Goal: Transaction & Acquisition: Purchase product/service

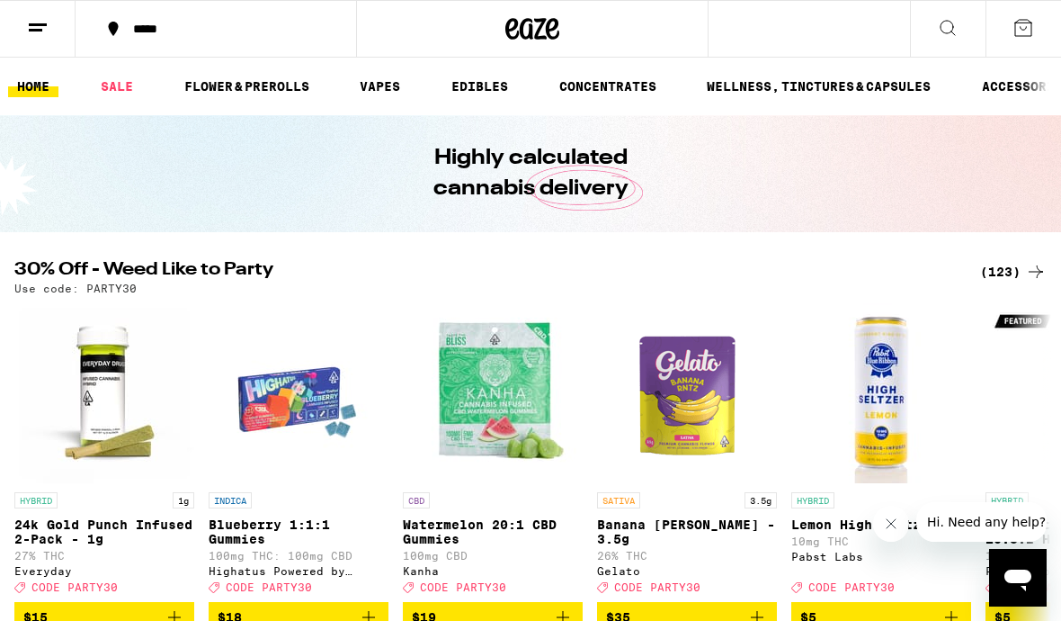
click at [122, 43] on button "*****" at bounding box center [216, 29] width 281 height 54
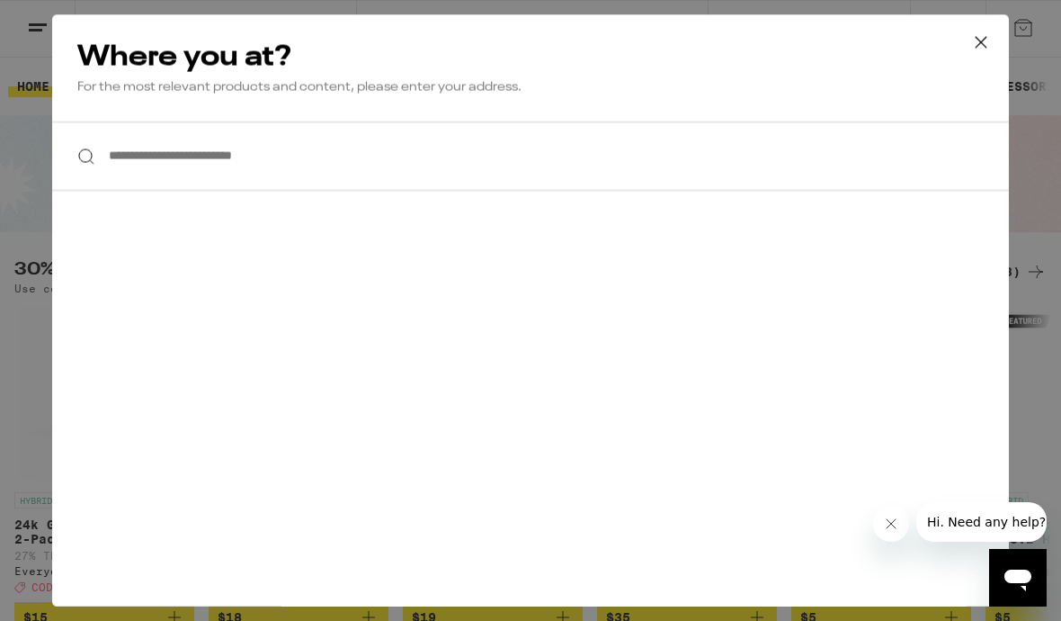
click at [981, 46] on icon at bounding box center [981, 42] width 27 height 27
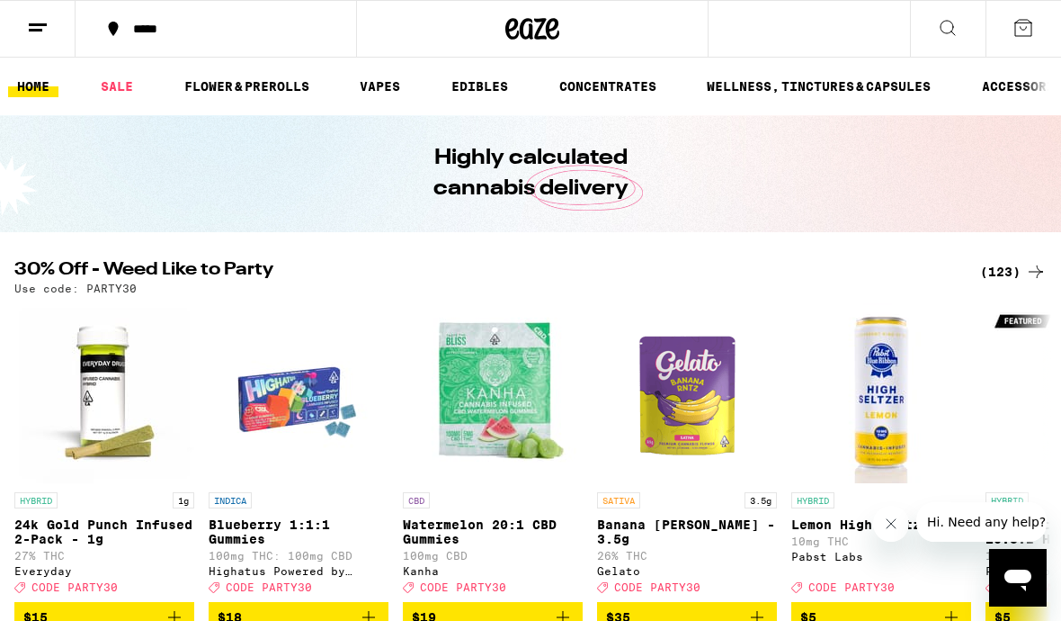
click at [1032, 29] on icon at bounding box center [1023, 28] width 16 height 16
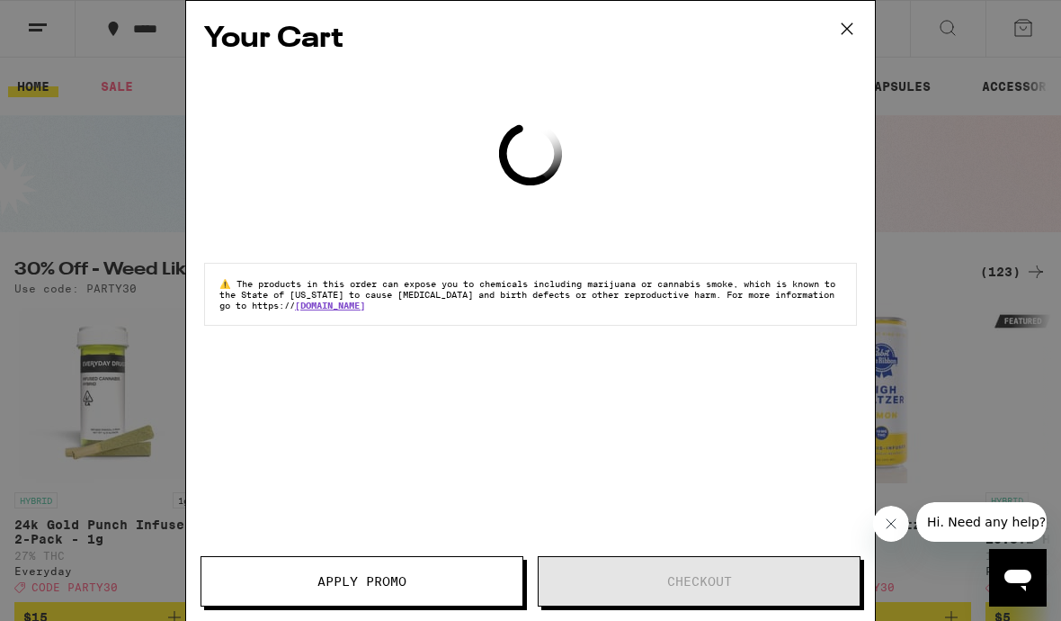
click at [854, 15] on icon at bounding box center [847, 28] width 27 height 27
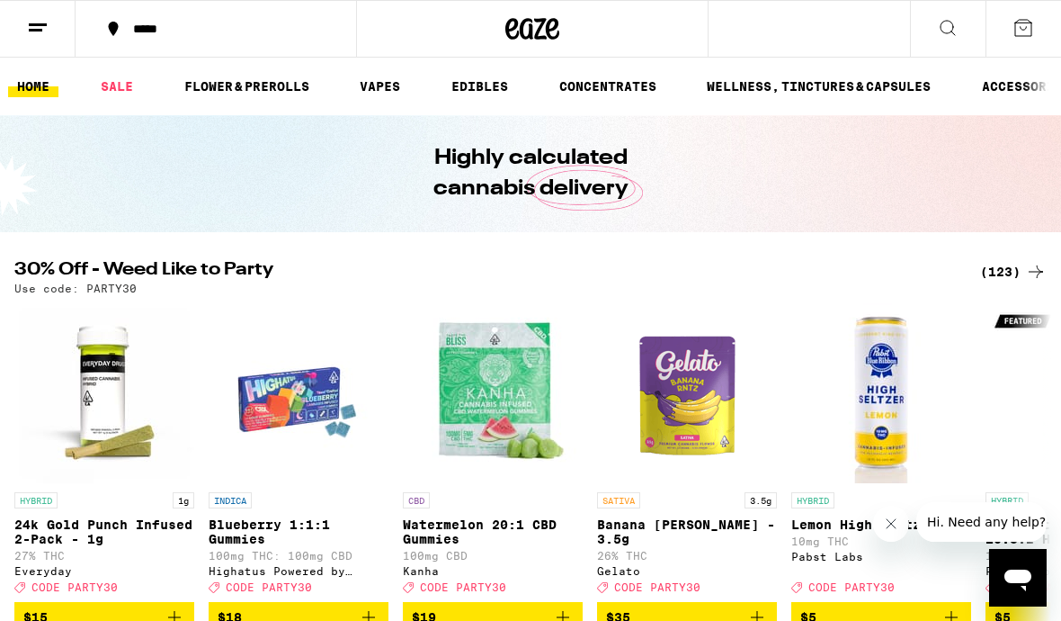
click at [149, 27] on div "*****" at bounding box center [226, 28] width 205 height 13
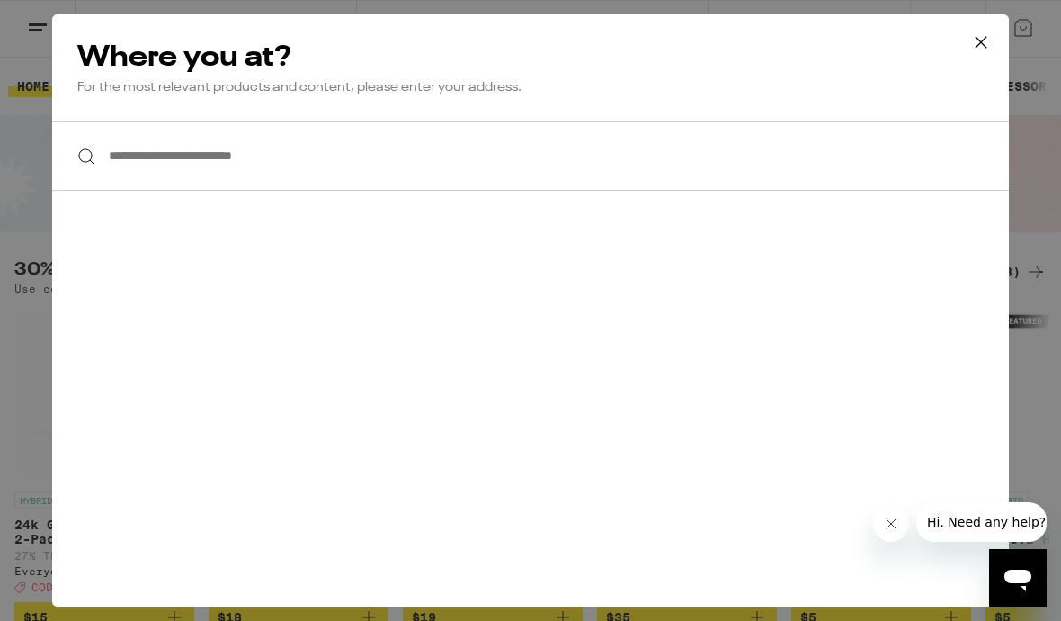
click at [290, 162] on input "**********" at bounding box center [530, 155] width 957 height 69
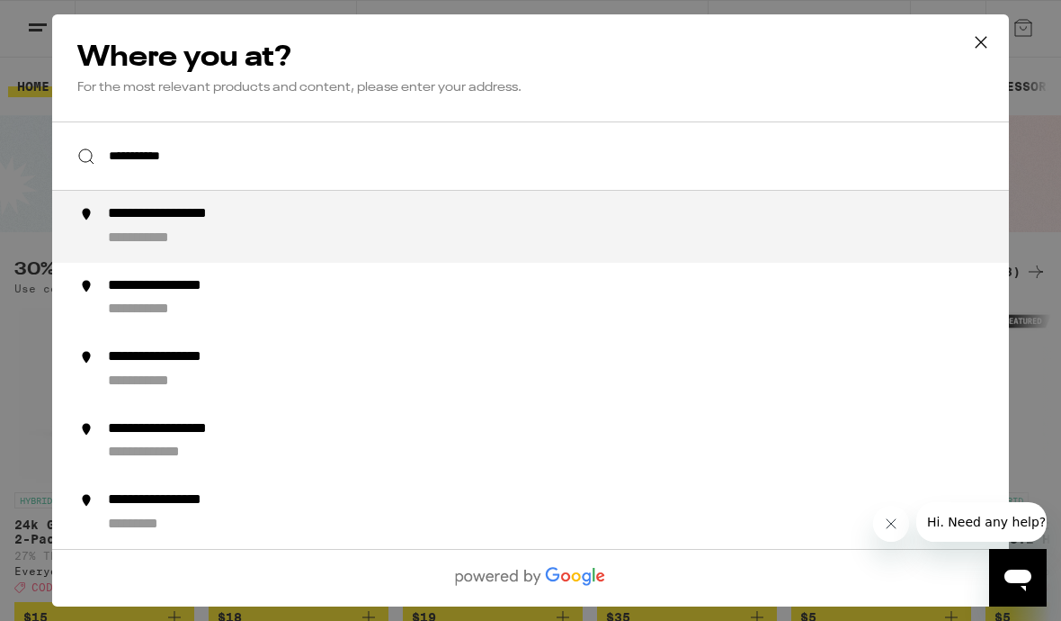
click at [264, 224] on div "**********" at bounding box center [191, 214] width 167 height 19
type input "**********"
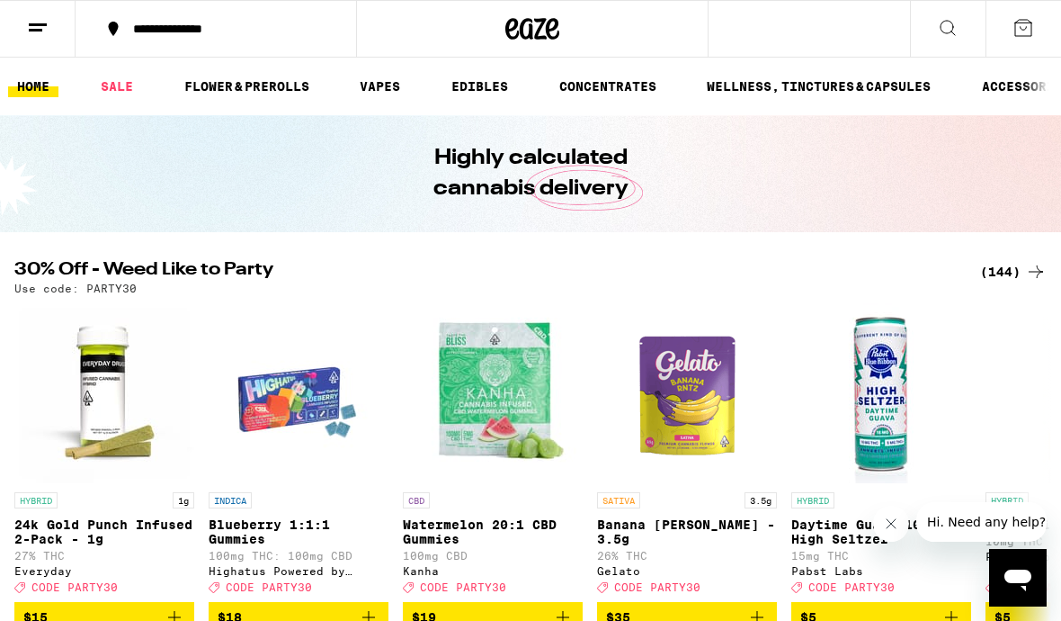
click at [1014, 269] on div "(144)" at bounding box center [1013, 272] width 67 height 22
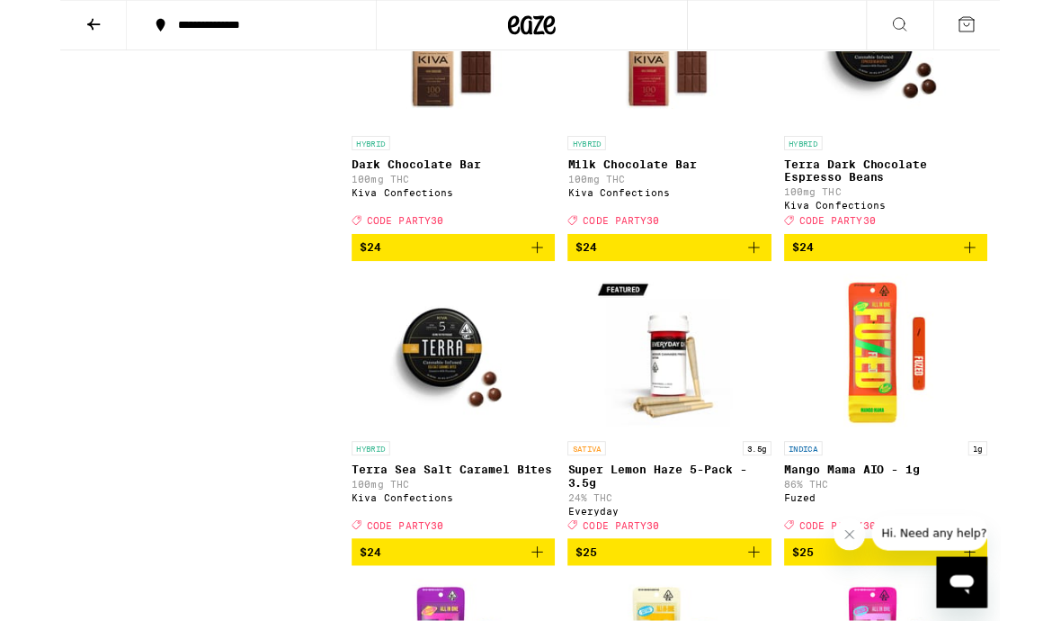
scroll to position [8461, 0]
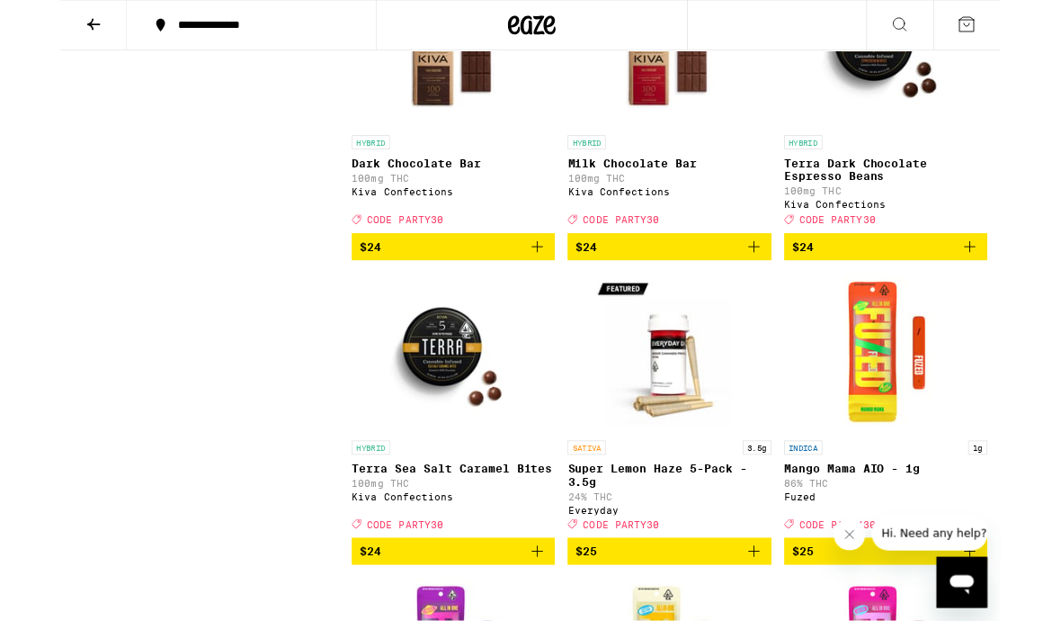
click at [789, 285] on icon "Add to bag" at bounding box center [783, 279] width 13 height 13
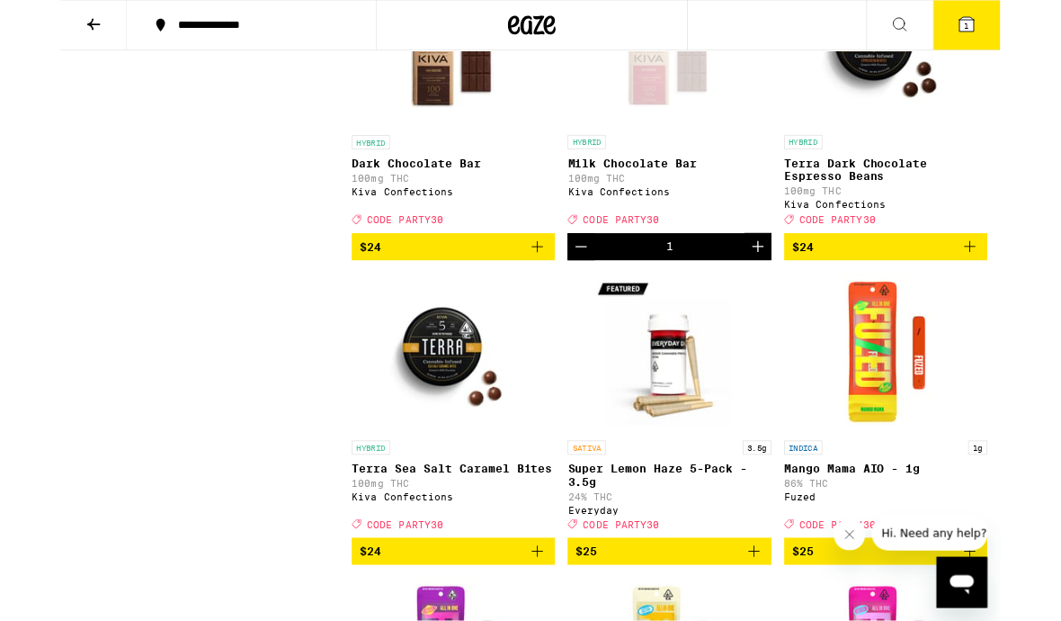
scroll to position [8461, 0]
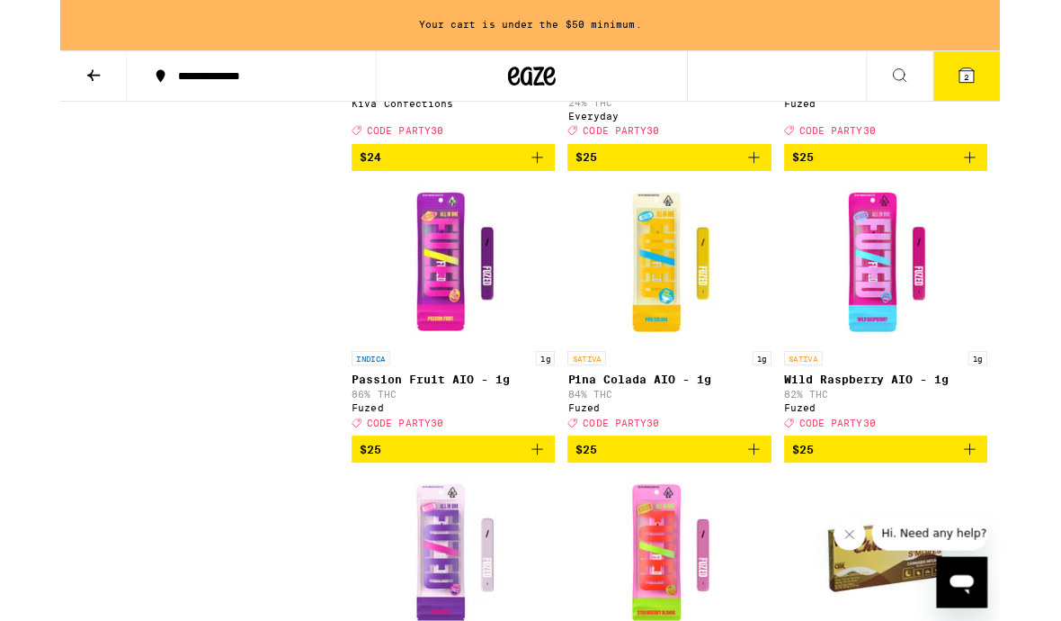
scroll to position [8964, 0]
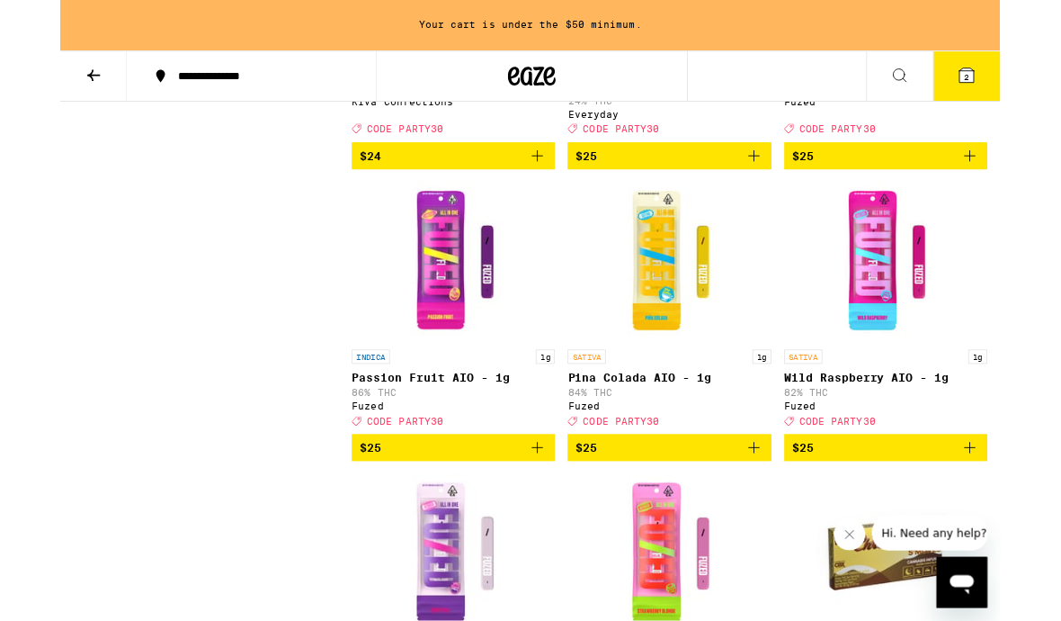
click at [530, 187] on icon "Add to bag" at bounding box center [539, 176] width 22 height 22
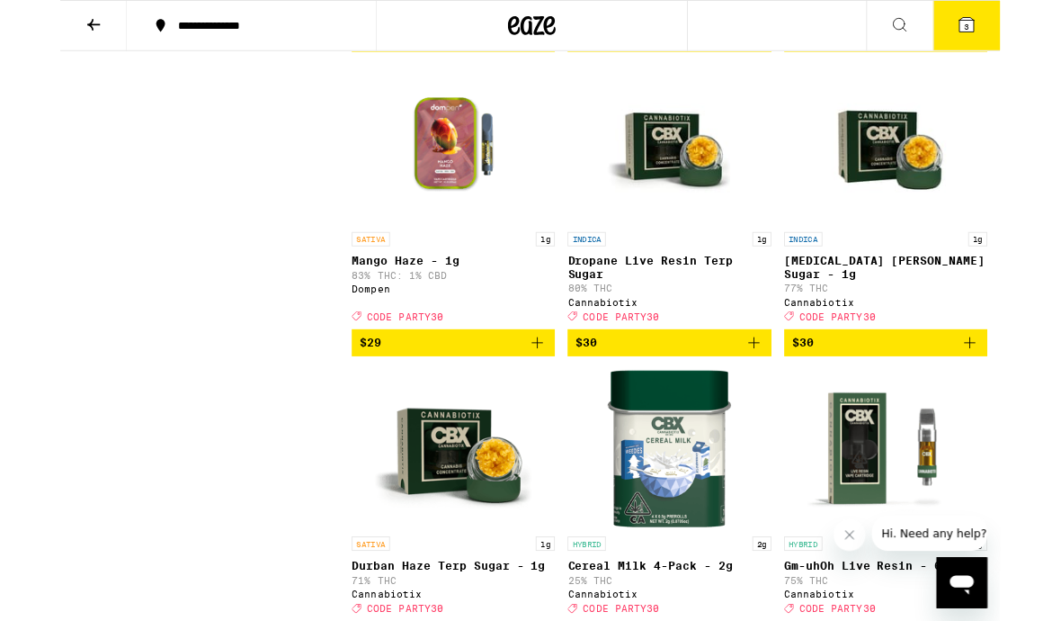
scroll to position [10042, 0]
click at [1038, 59] on button "$26" at bounding box center [932, 44] width 229 height 31
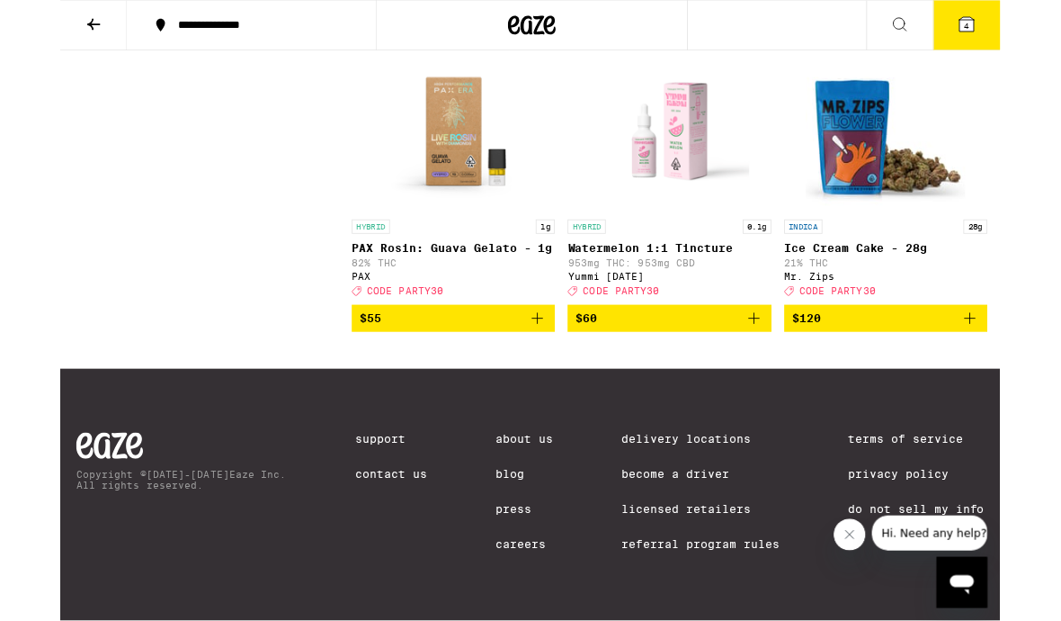
scroll to position [16782, 0]
click at [1027, 31] on icon at bounding box center [1023, 28] width 16 height 16
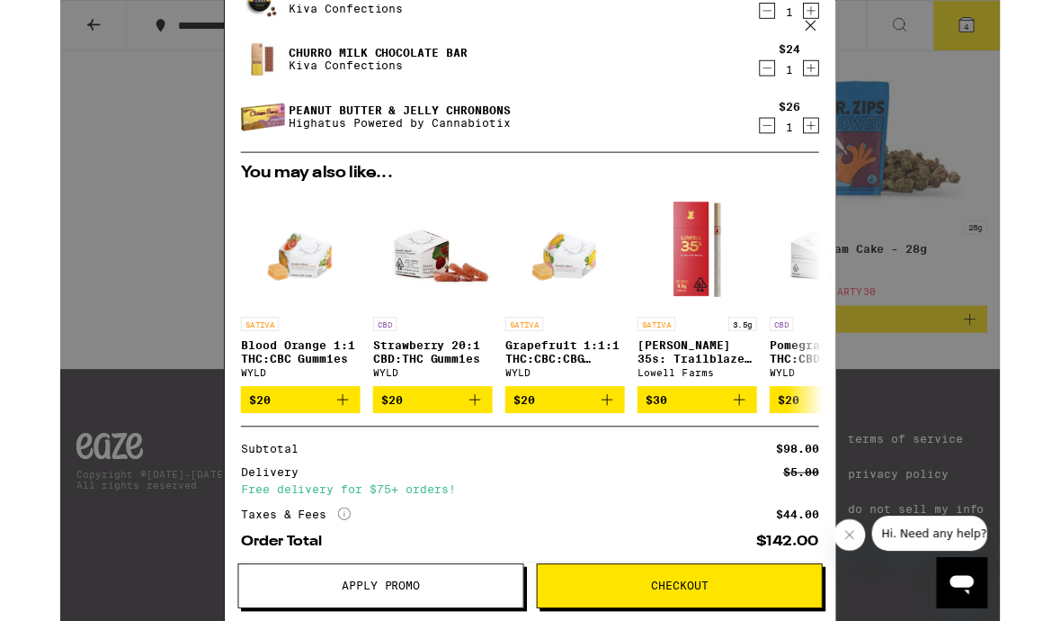
scroll to position [148, 0]
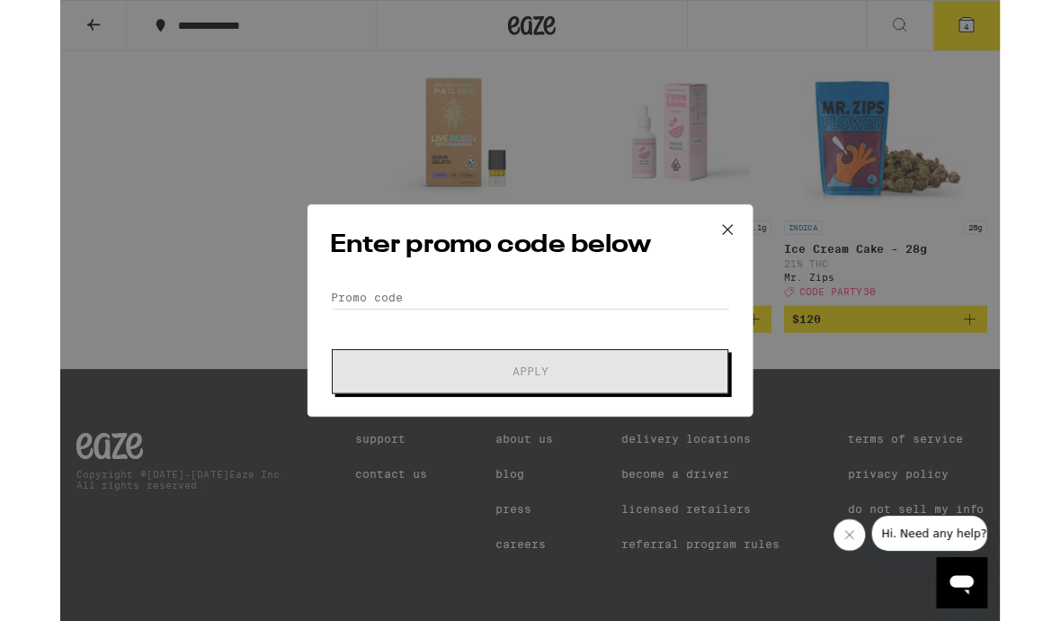
click at [765, 246] on icon at bounding box center [753, 259] width 27 height 27
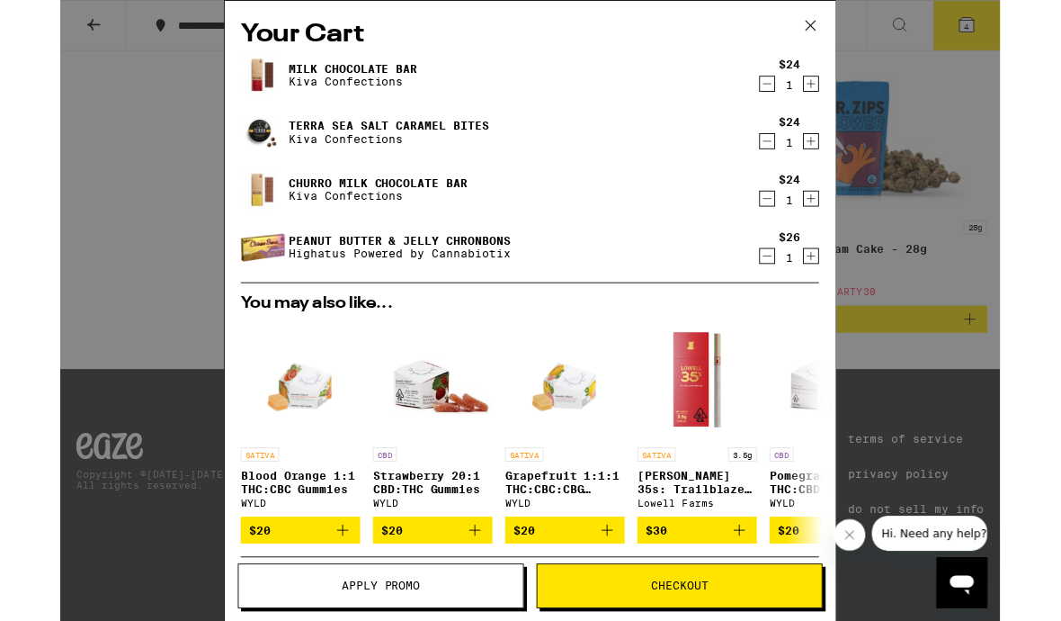
click at [852, 29] on icon at bounding box center [847, 28] width 27 height 27
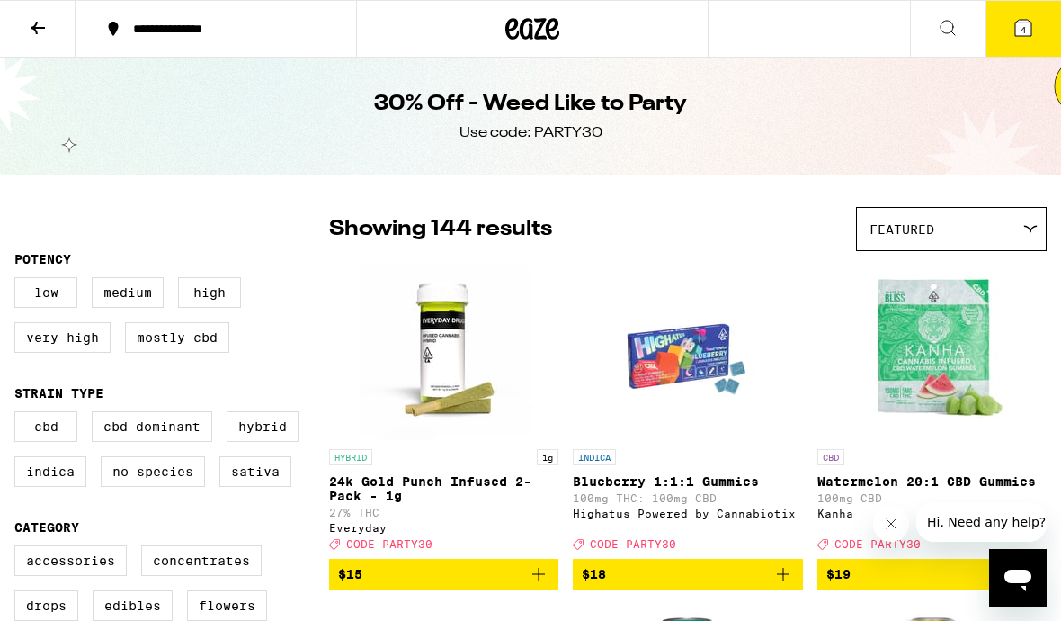
click at [1031, 36] on icon at bounding box center [1023, 28] width 16 height 16
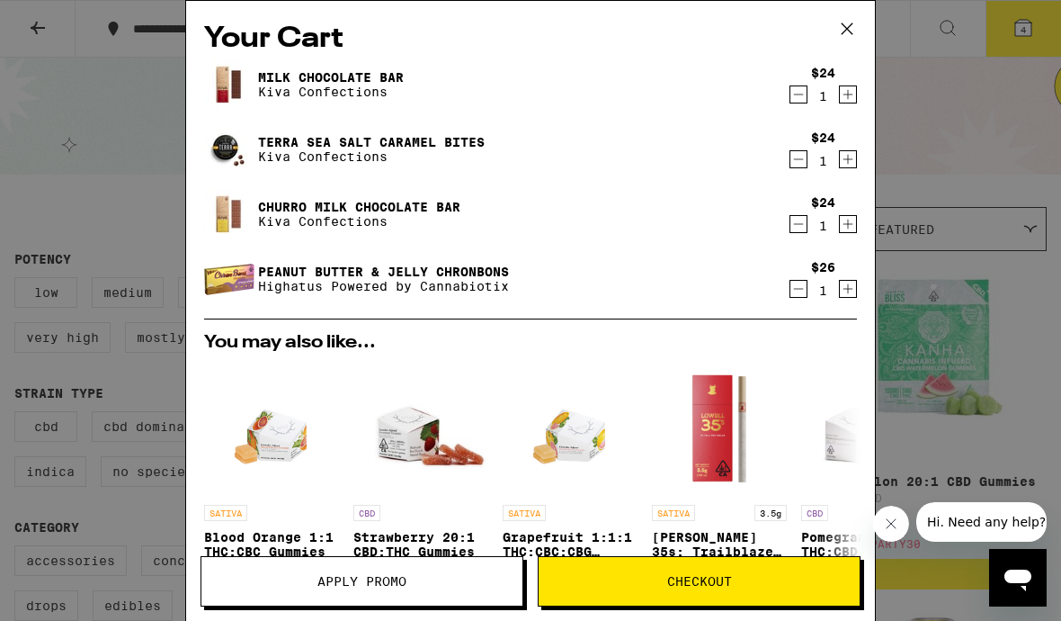
click at [848, 42] on button at bounding box center [847, 30] width 56 height 58
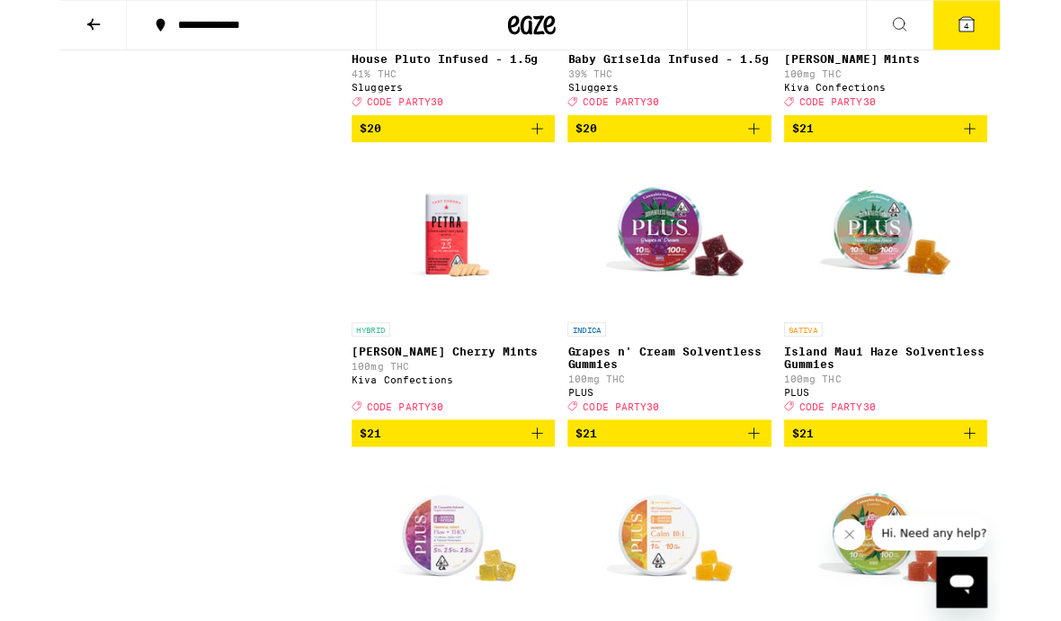
scroll to position [5842, 0]
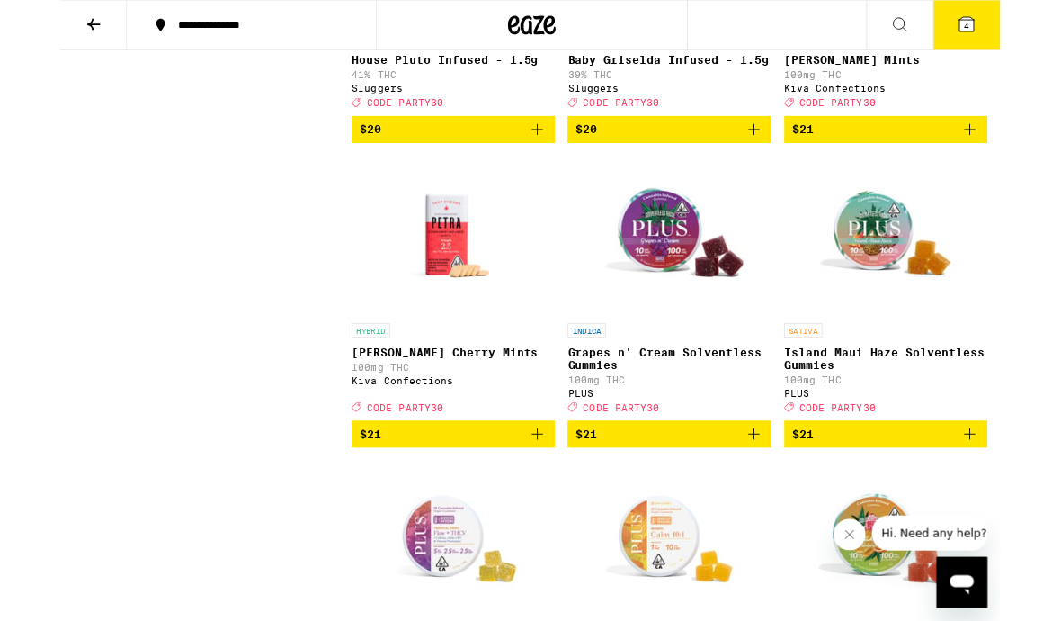
click at [786, 157] on icon "Add to bag" at bounding box center [784, 147] width 22 height 22
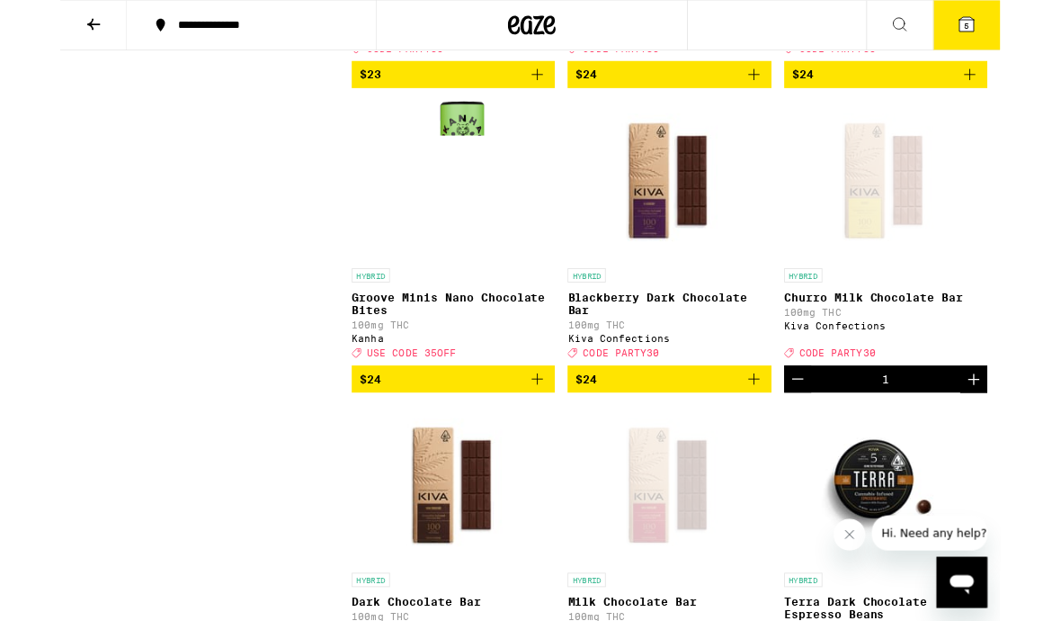
scroll to position [7969, 0]
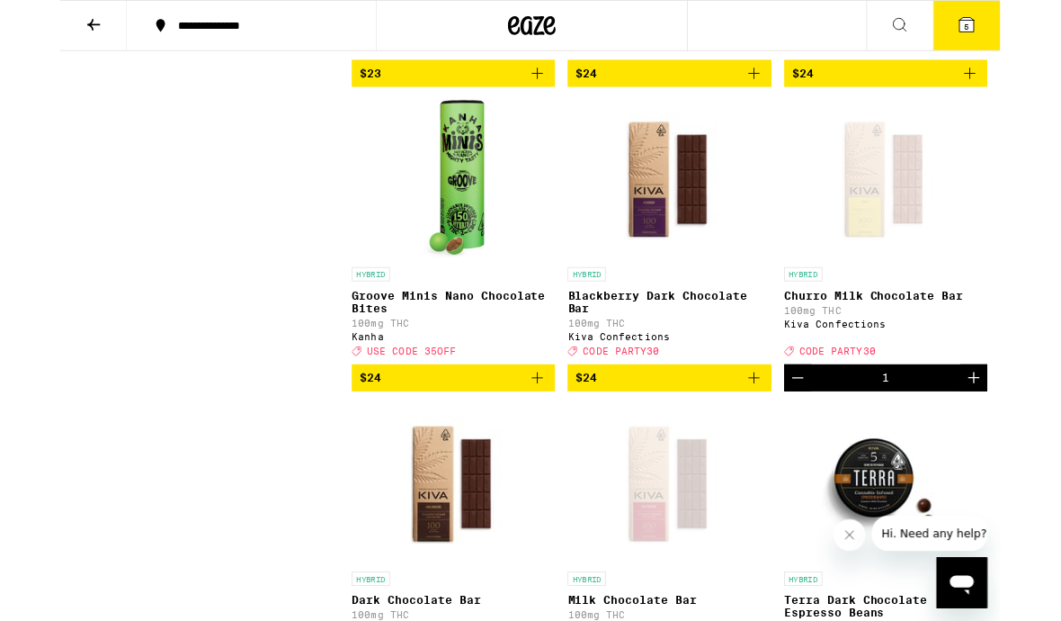
click at [547, 94] on icon "Add to bag" at bounding box center [539, 83] width 22 height 22
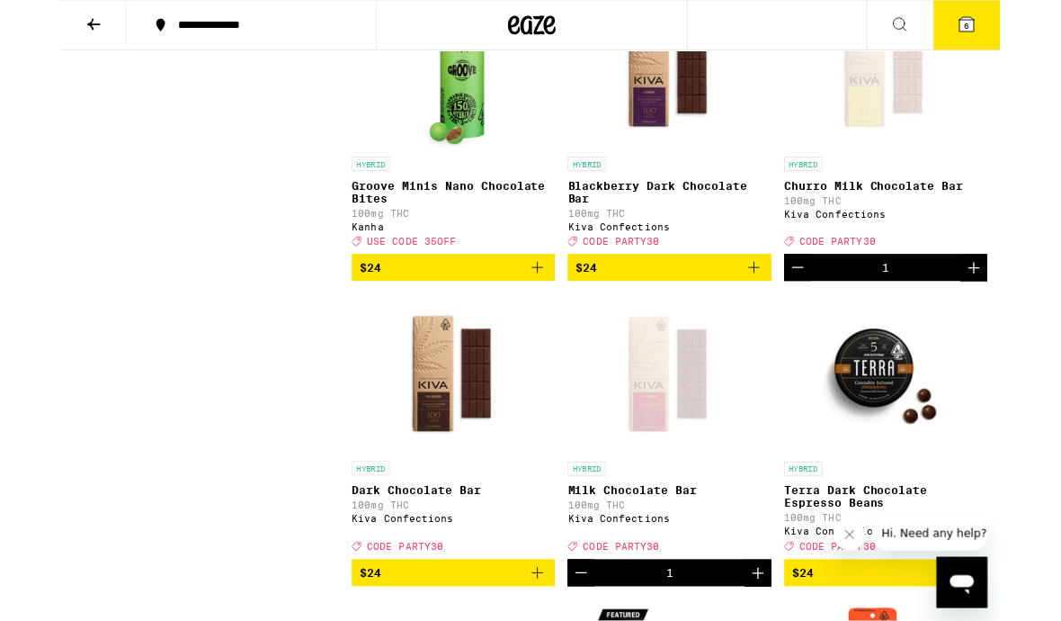
click at [1020, 41] on button "7" at bounding box center [1024, 29] width 76 height 56
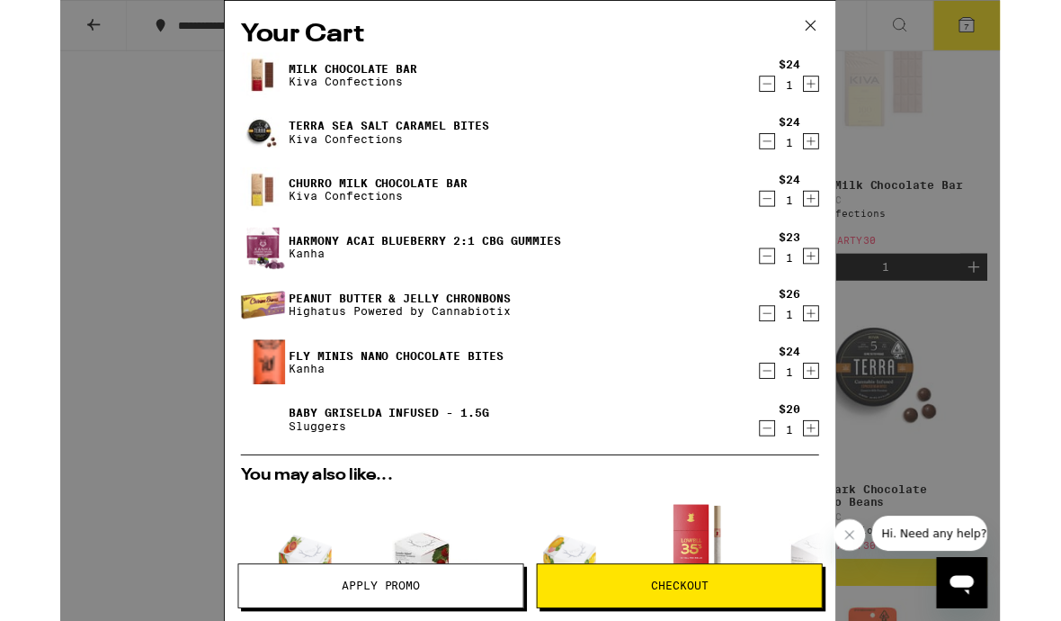
click at [838, 40] on icon at bounding box center [847, 28] width 27 height 27
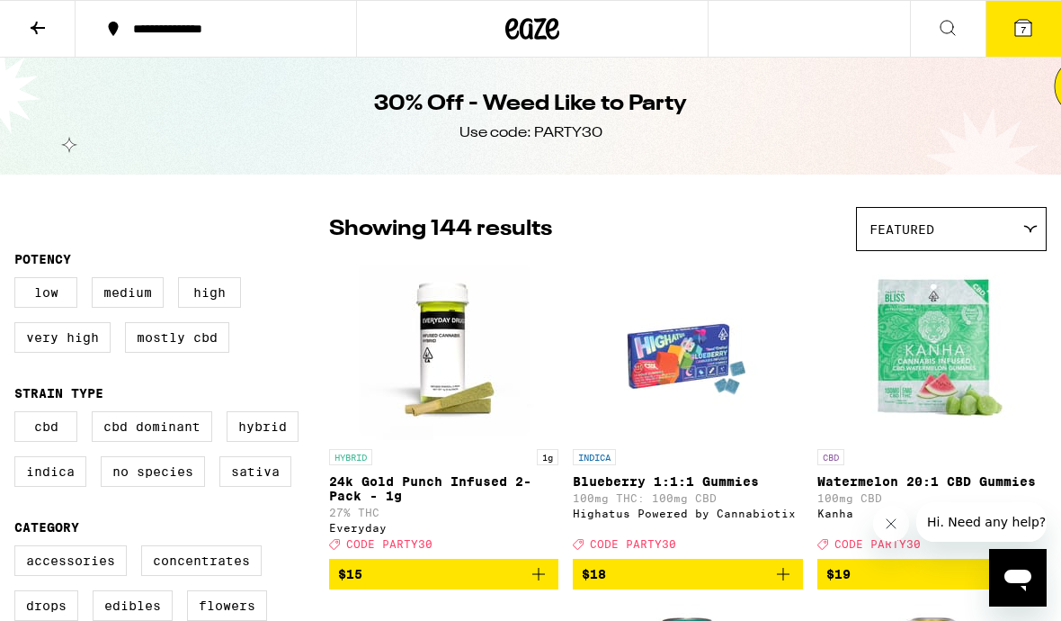
click at [1046, 30] on button "7" at bounding box center [1024, 29] width 76 height 56
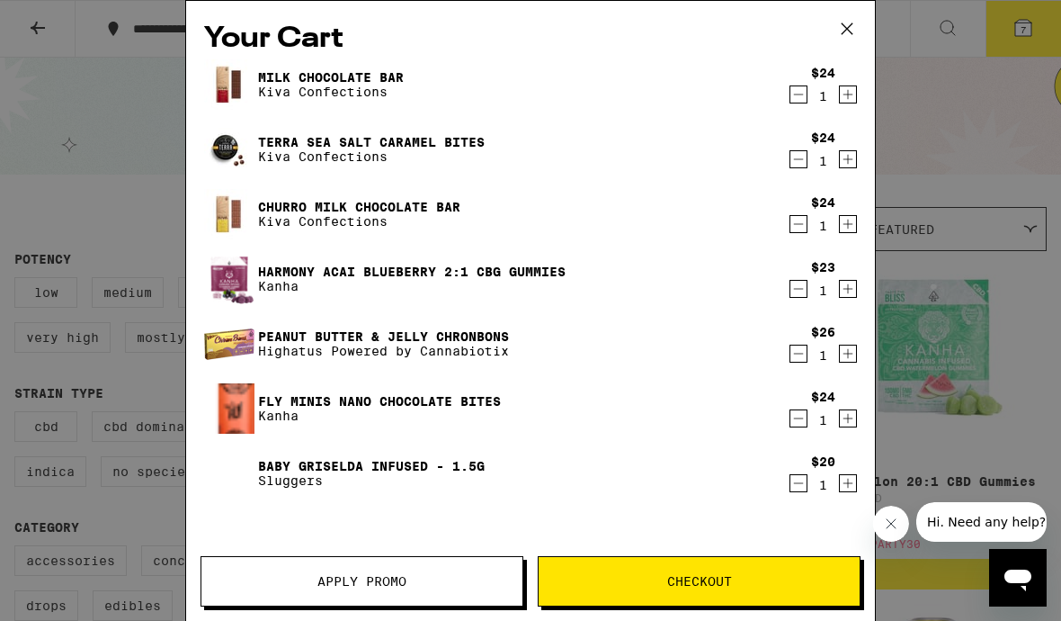
click at [440, 579] on span "Apply Promo" at bounding box center [361, 581] width 321 height 13
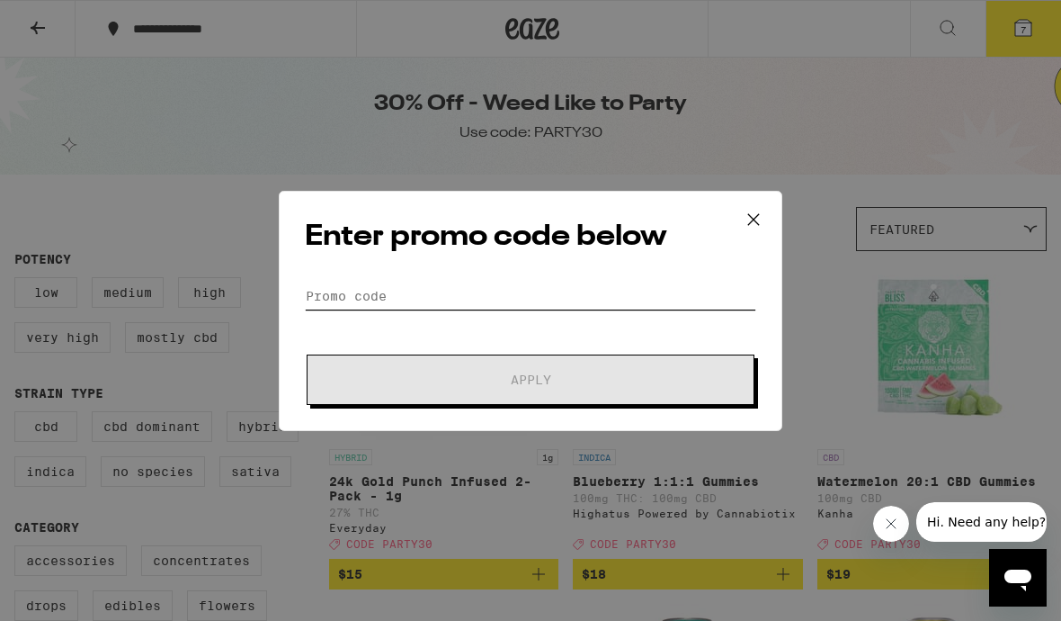
click at [406, 282] on input "Promo Code" at bounding box center [530, 295] width 451 height 27
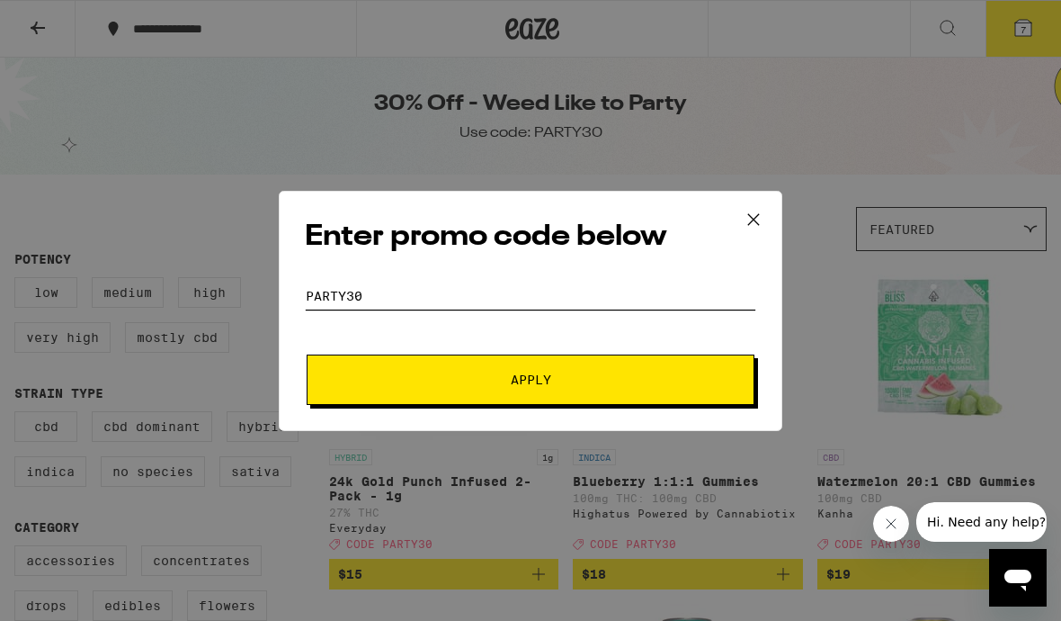
type input "Party30"
click at [591, 381] on span "Apply" at bounding box center [531, 379] width 324 height 13
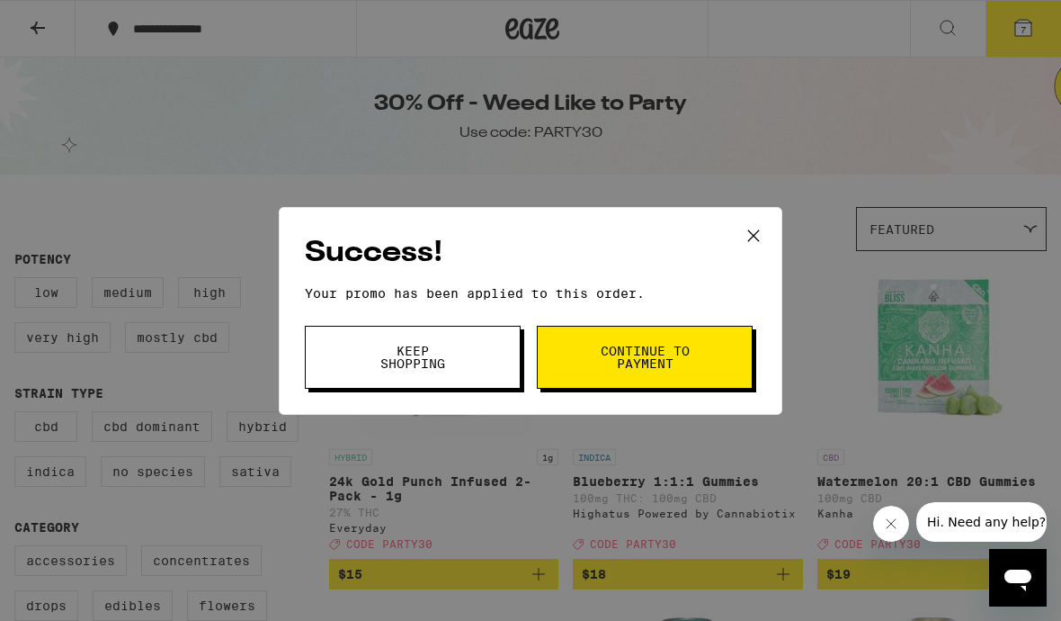
click at [662, 367] on span "Continue to payment" at bounding box center [645, 356] width 92 height 25
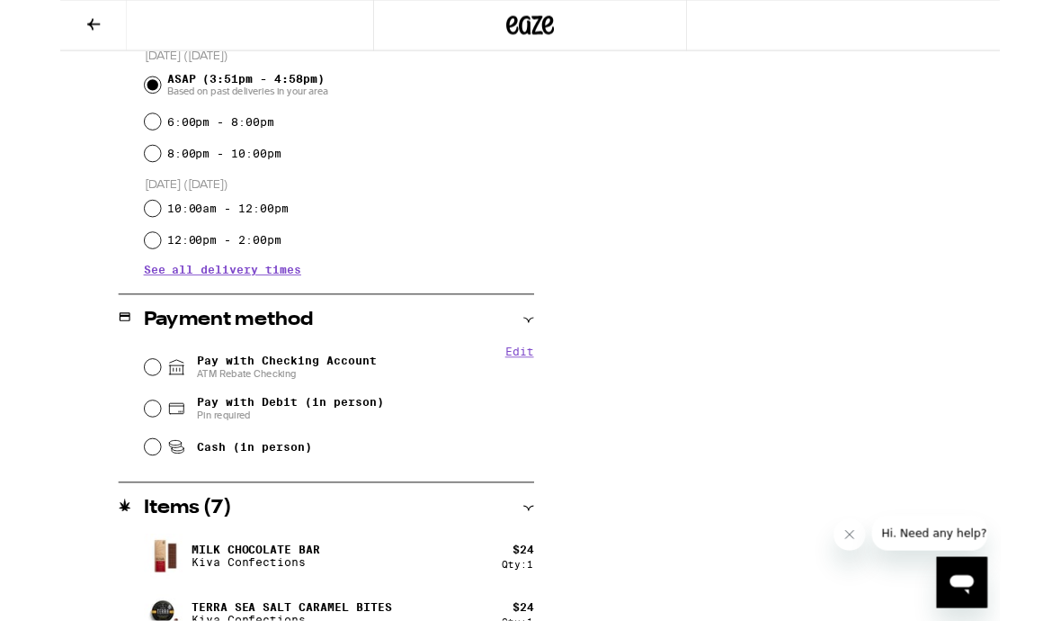
click at [261, 415] on span "Pay with Checking Account ATM Rebate Checking" at bounding box center [256, 414] width 202 height 29
click at [113, 415] on input "Pay with Checking Account ATM Rebate Checking" at bounding box center [104, 415] width 18 height 18
radio input "true"
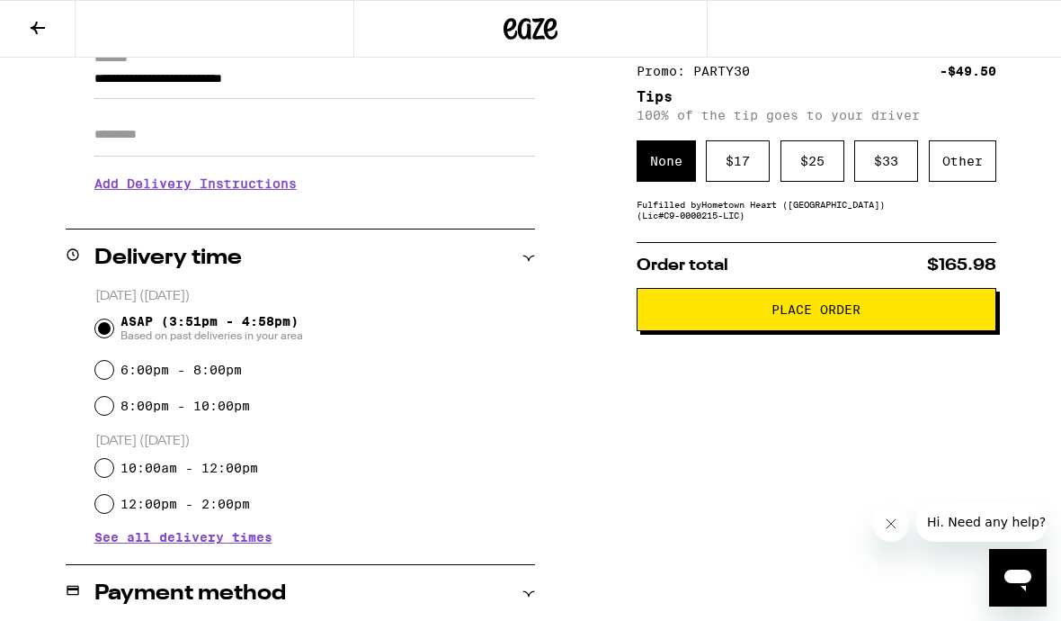
scroll to position [249, 0]
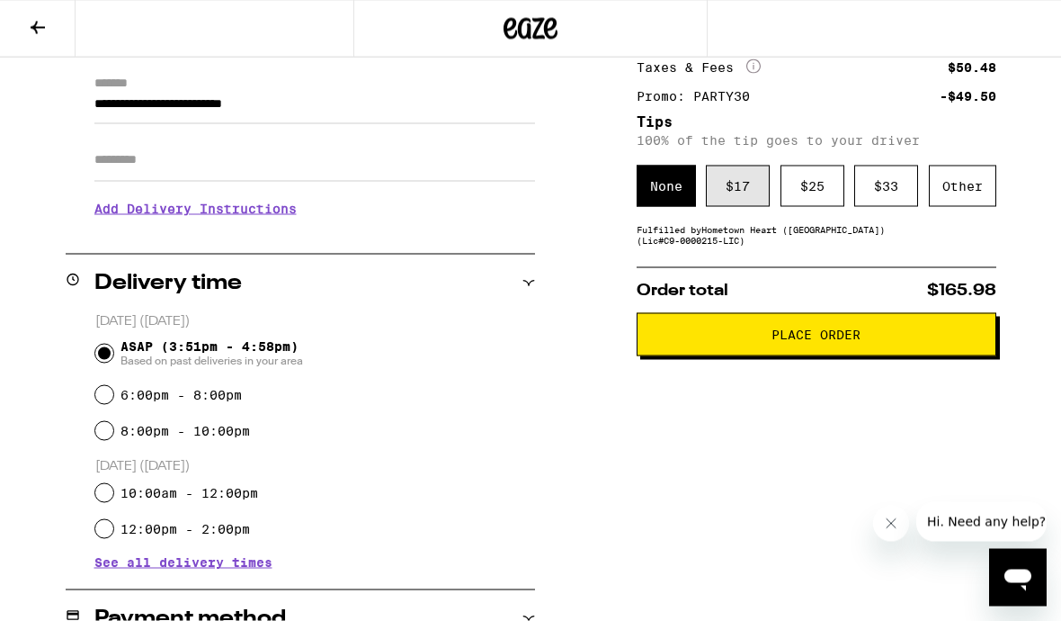
click at [736, 186] on div "$ 17" at bounding box center [738, 185] width 64 height 41
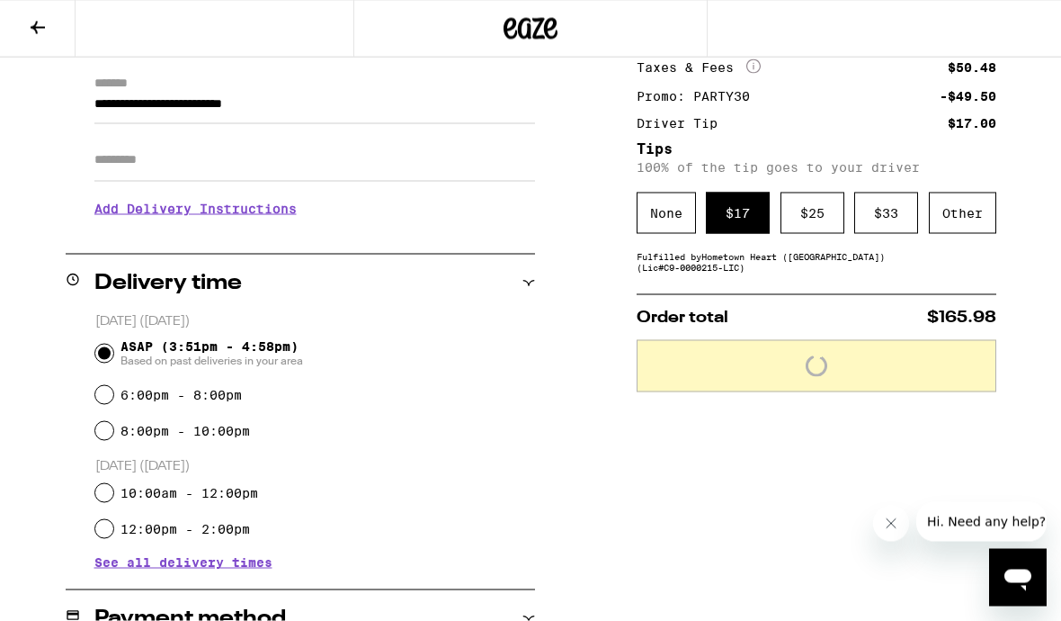
scroll to position [250, 0]
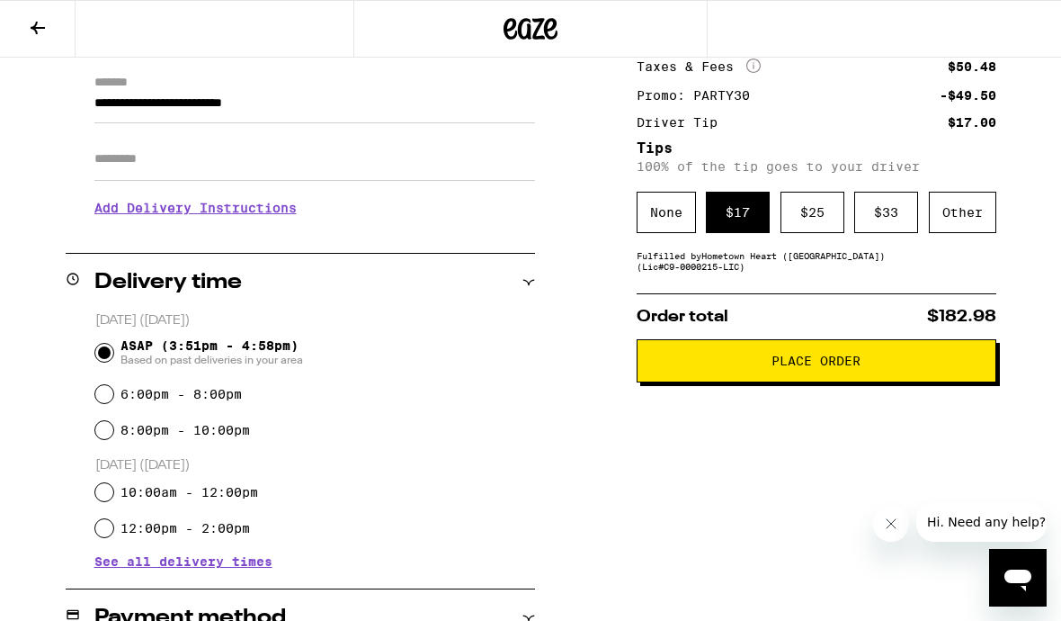
click at [841, 367] on span "Place Order" at bounding box center [816, 360] width 89 height 13
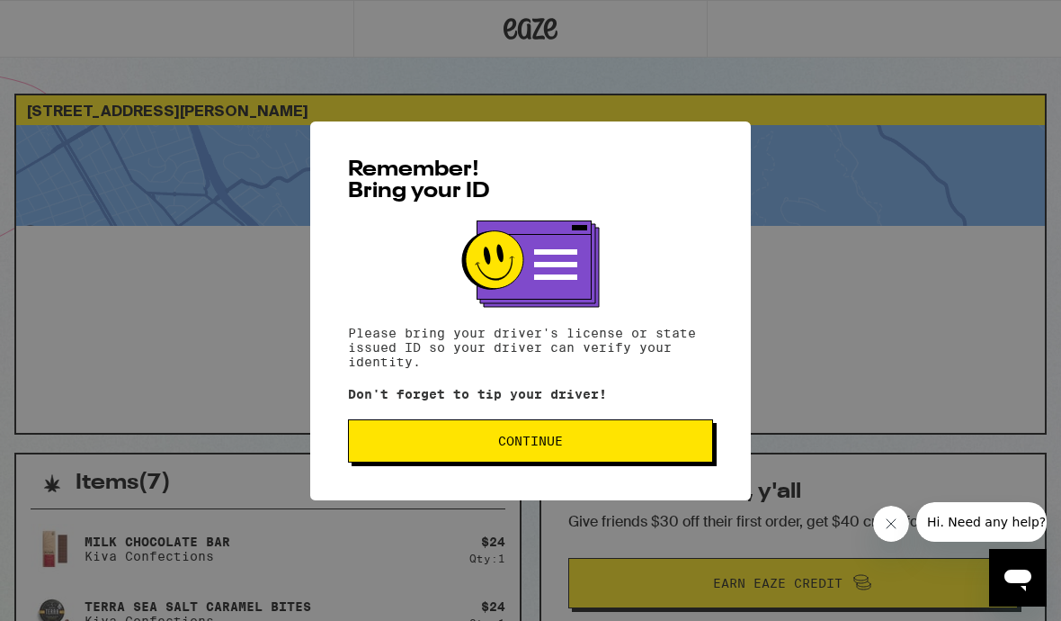
click at [574, 457] on button "Continue" at bounding box center [530, 440] width 365 height 43
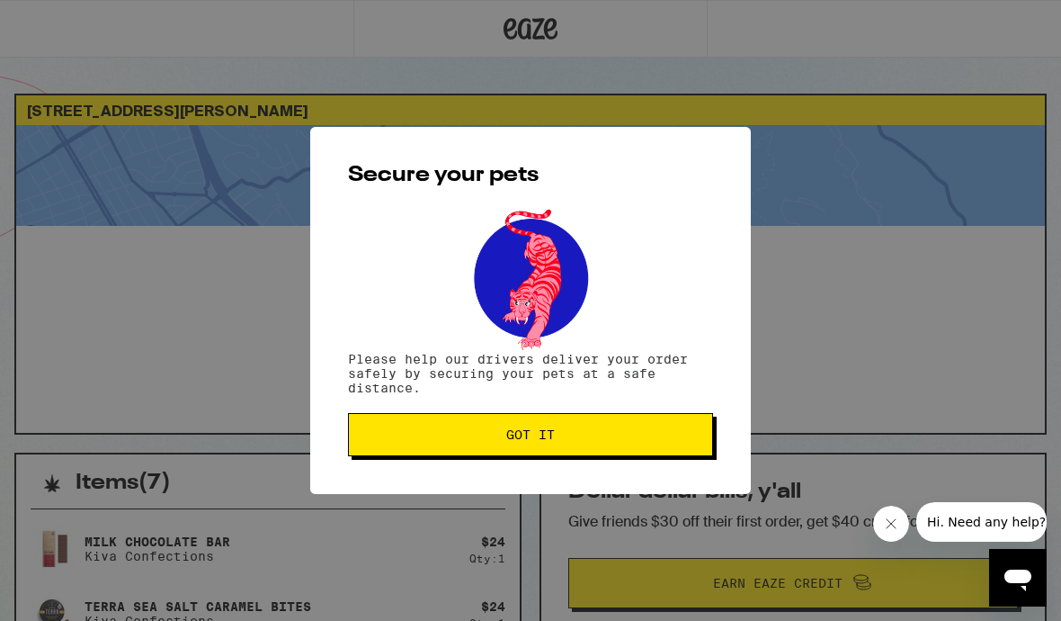
click at [587, 441] on span "Got it" at bounding box center [530, 434] width 335 height 13
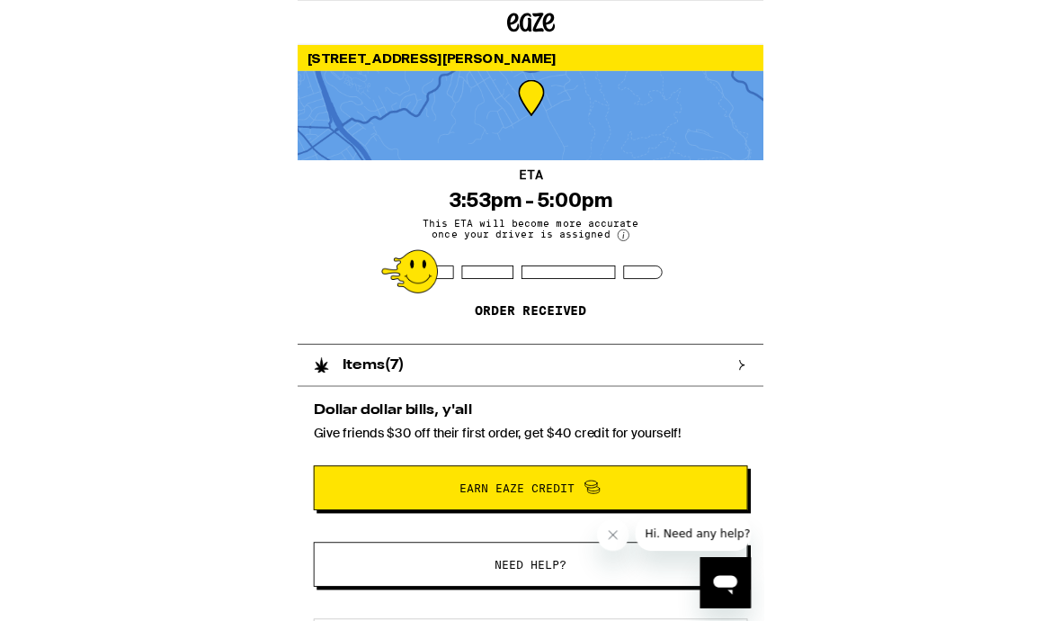
scroll to position [585, 0]
